Goal: Task Accomplishment & Management: Manage account settings

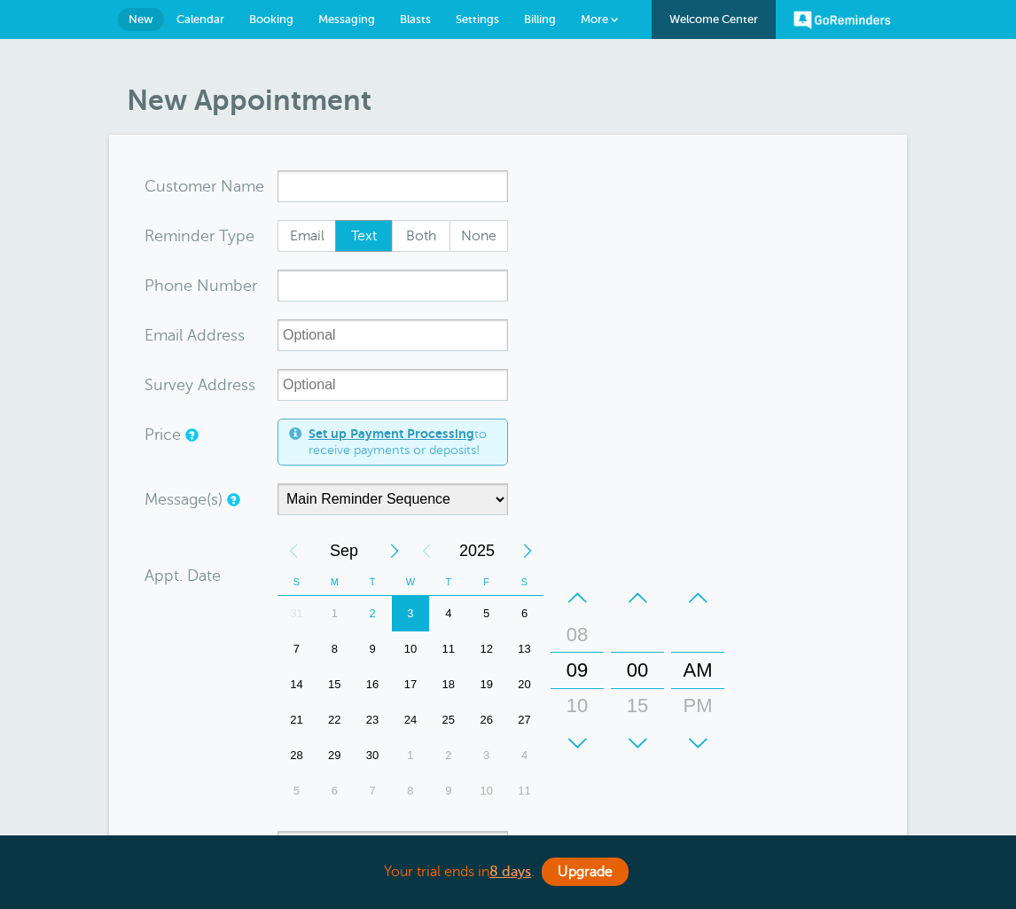
click at [0, 0] on html "Your trial ends [DATE] . Upgrade Your trial ends [DATE] . Upgrade GoReminders […" at bounding box center [508, 758] width 1016 height 1516
click at [225, 31] on link "Calendar" at bounding box center [200, 19] width 73 height 39
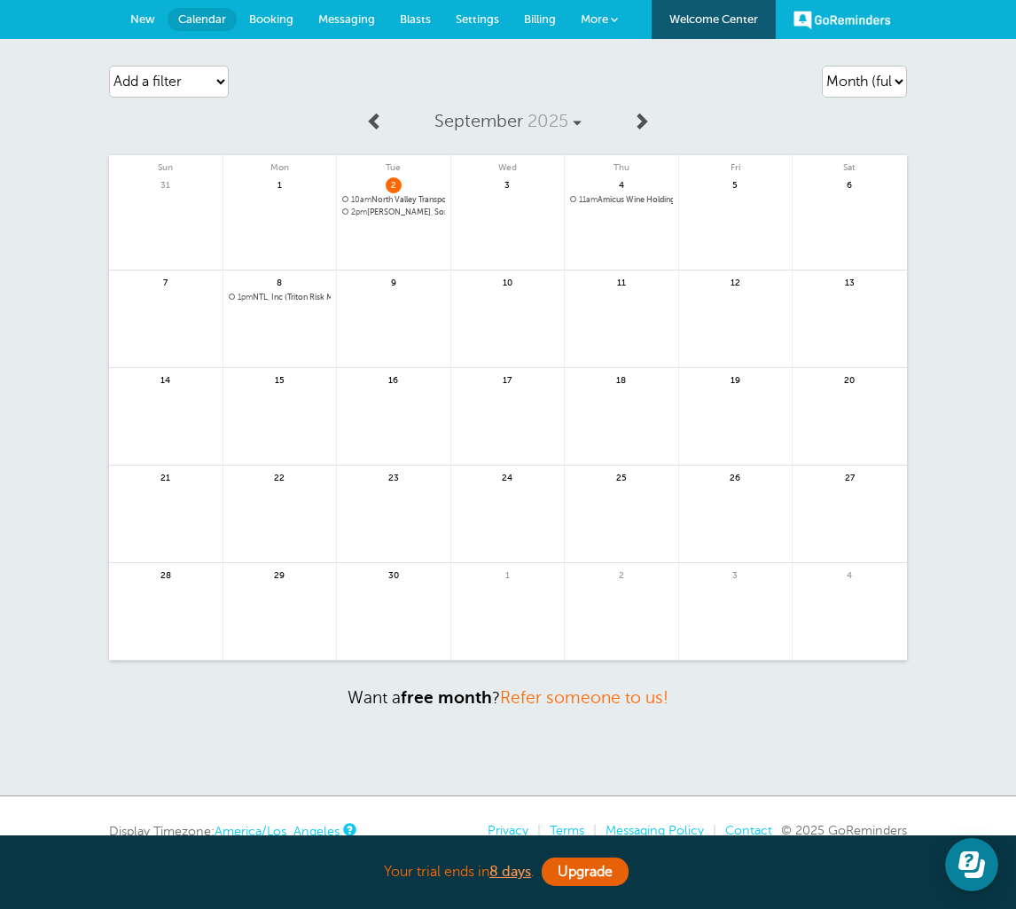
drag, startPoint x: 0, startPoint y: 0, endPoint x: 377, endPoint y: 191, distance: 422.4
click at [0, 0] on html "Your trial ends [DATE] . Upgrade Your trial ends [DATE] . Upgrade GoReminders […" at bounding box center [508, 497] width 1016 height 995
click at [377, 191] on div "2 10am North Valley Transport d/b/a NVT (Triton Risk Management)" at bounding box center [394, 222] width 114 height 98
drag, startPoint x: 377, startPoint y: 191, endPoint x: -1, endPoint y: -1, distance: 423.6
click at [0, 0] on html "Your trial ends [DATE] . Upgrade Your trial ends [DATE] . Upgrade GoReminders […" at bounding box center [508, 497] width 1016 height 995
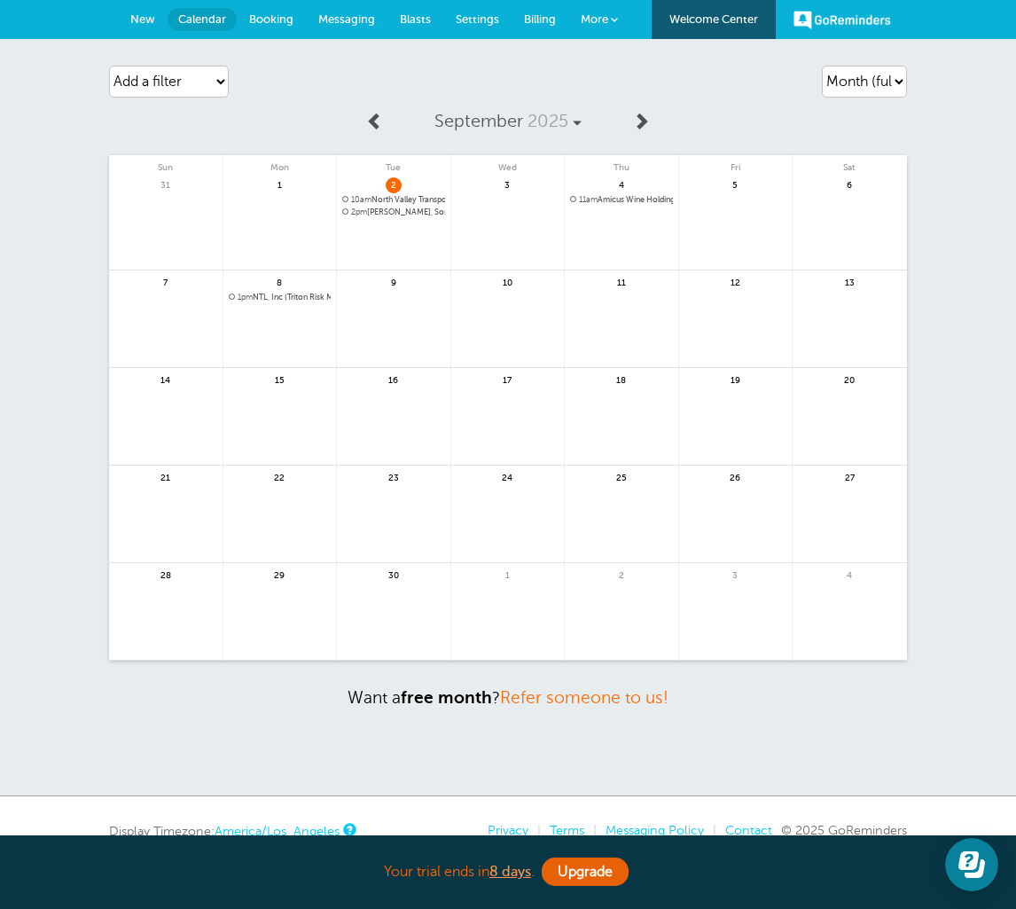
click at [376, 191] on div "2 10am North Valley Transport d/b/a NVT (Triton Risk Management)" at bounding box center [394, 222] width 114 height 98
click at [0, 0] on html "Your trial ends [DATE] . Upgrade Your trial ends [DATE] . Upgrade GoReminders […" at bounding box center [508, 497] width 1016 height 995
click at [377, 196] on span "10am North Valley Transport d/b/a NVT (Triton Risk Management)" at bounding box center [393, 200] width 103 height 10
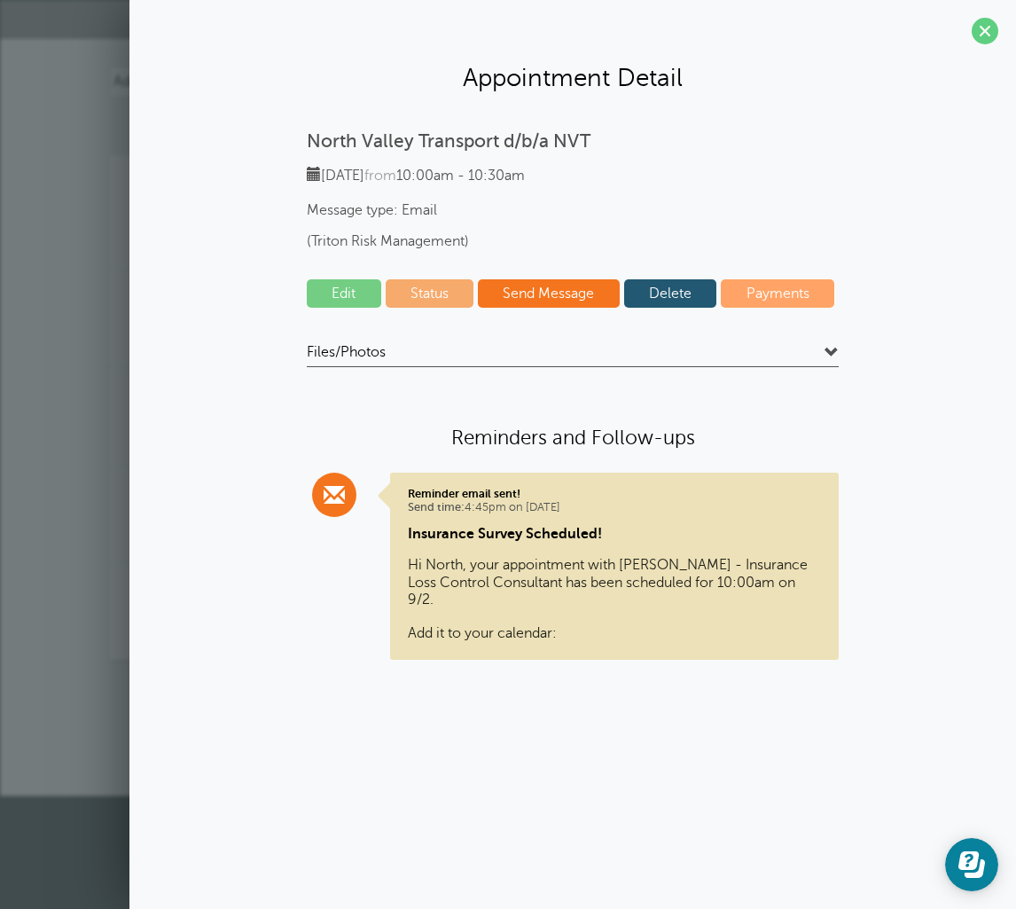
scroll to position [64, 0]
click at [0, 0] on html "Your trial ends [DATE] . Upgrade Your trial ends [DATE] . Upgrade GoReminders […" at bounding box center [508, 398] width 1016 height 796
click at [356, 300] on link "Edit" at bounding box center [344, 293] width 75 height 28
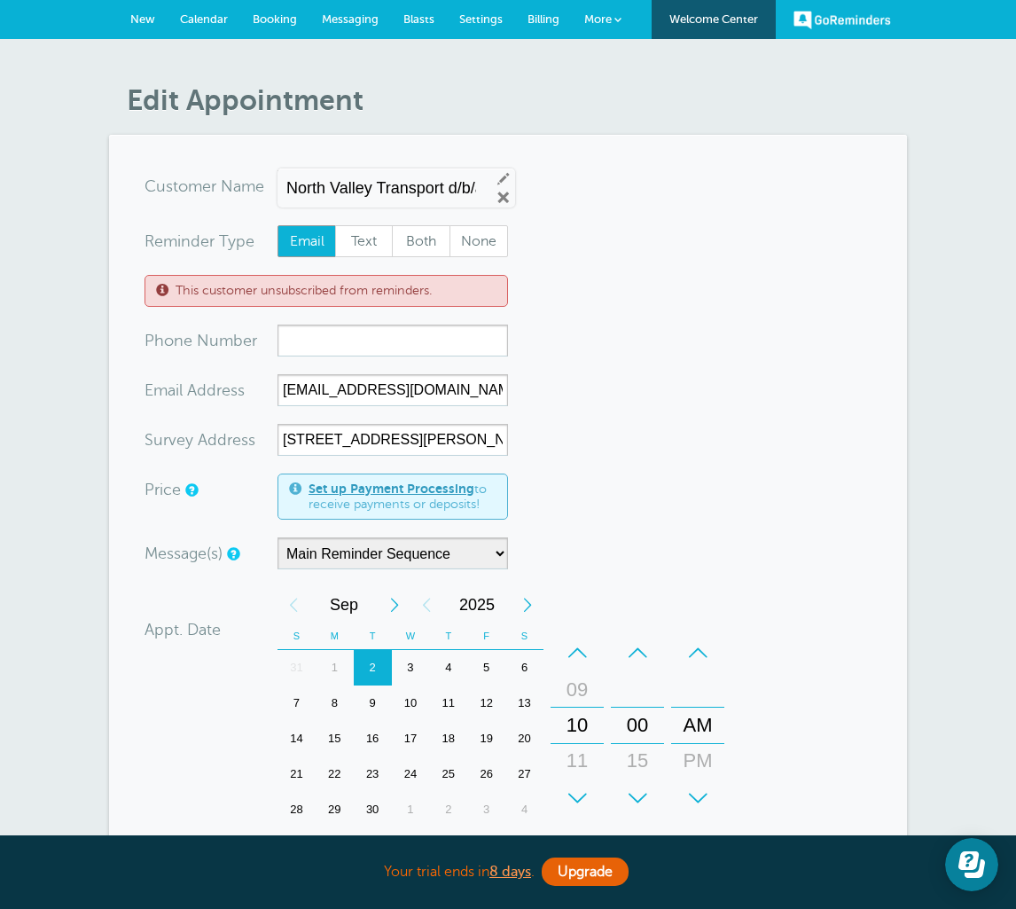
click at [0, 0] on html "Your trial ends [DATE] . Upgrade Your trial ends [DATE] . Upgrade GoReminders […" at bounding box center [508, 759] width 1016 height 1518
click at [404, 705] on div "10" at bounding box center [411, 703] width 38 height 35
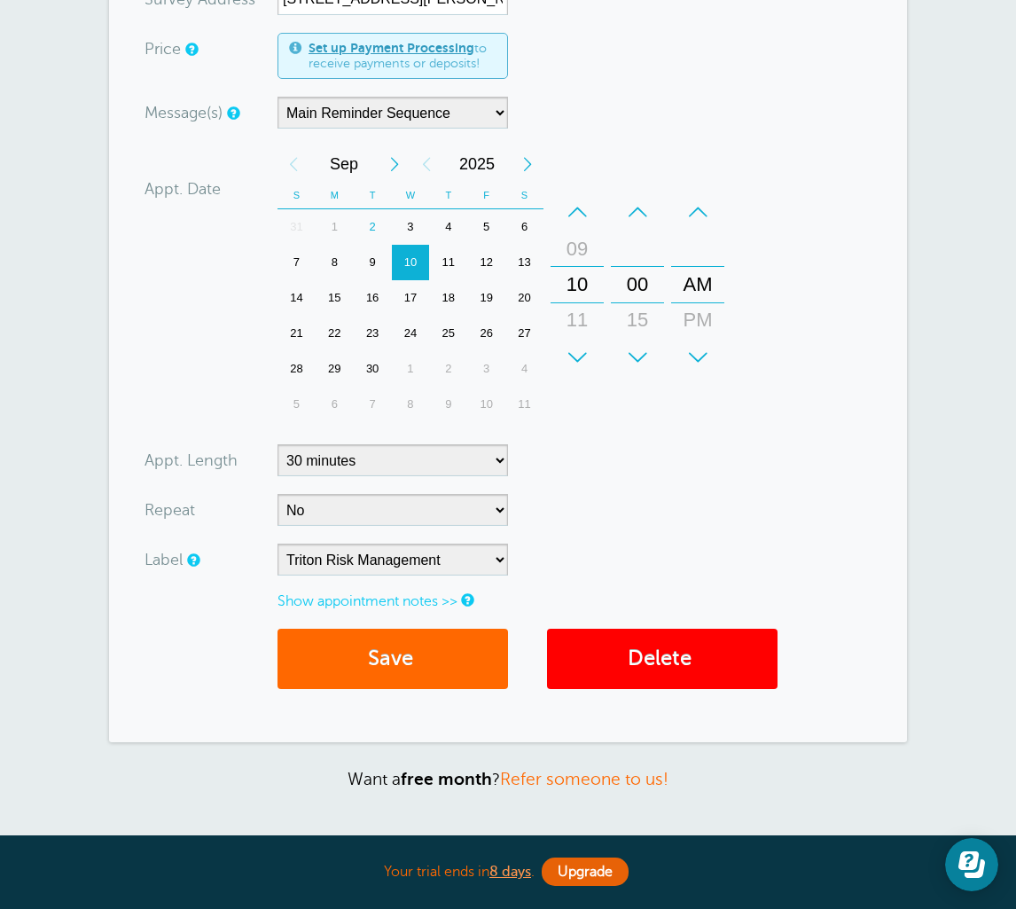
scroll to position [362, 0]
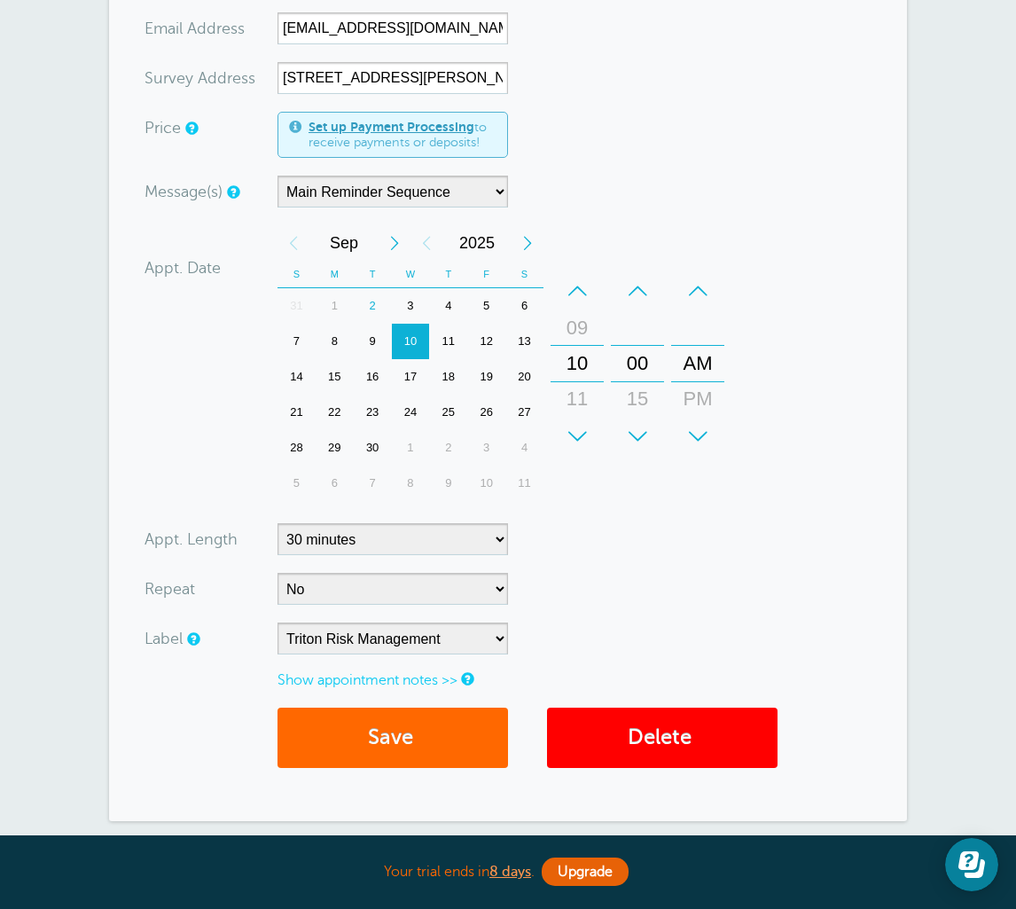
click at [0, 0] on html "Your trial ends [DATE] . Upgrade Your trial ends [DATE] . Upgrade GoReminders […" at bounding box center [508, 397] width 1016 height 1518
click at [396, 726] on button "Save" at bounding box center [393, 738] width 231 height 61
